Goal: Task Accomplishment & Management: Complete application form

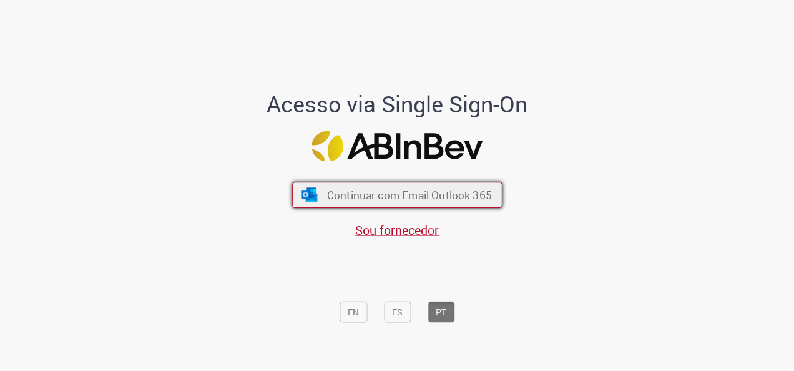
click at [387, 192] on span "Continuar com Email Outlook 365" at bounding box center [408, 195] width 165 height 14
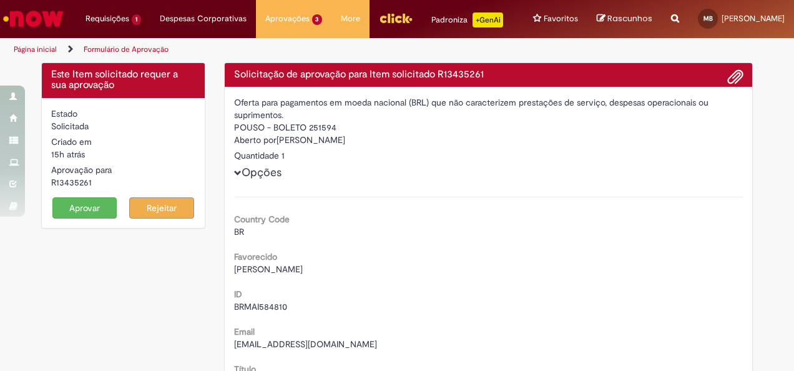
click at [87, 212] on button "Aprovar" at bounding box center [84, 207] width 65 height 21
